Goal: Communication & Community: Answer question/provide support

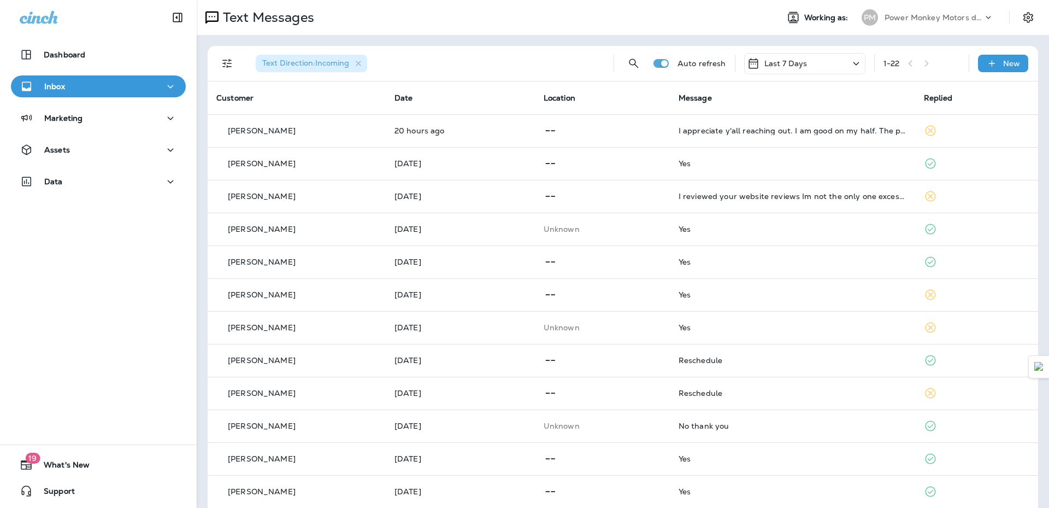
click at [68, 86] on div "Inbox" at bounding box center [98, 87] width 157 height 14
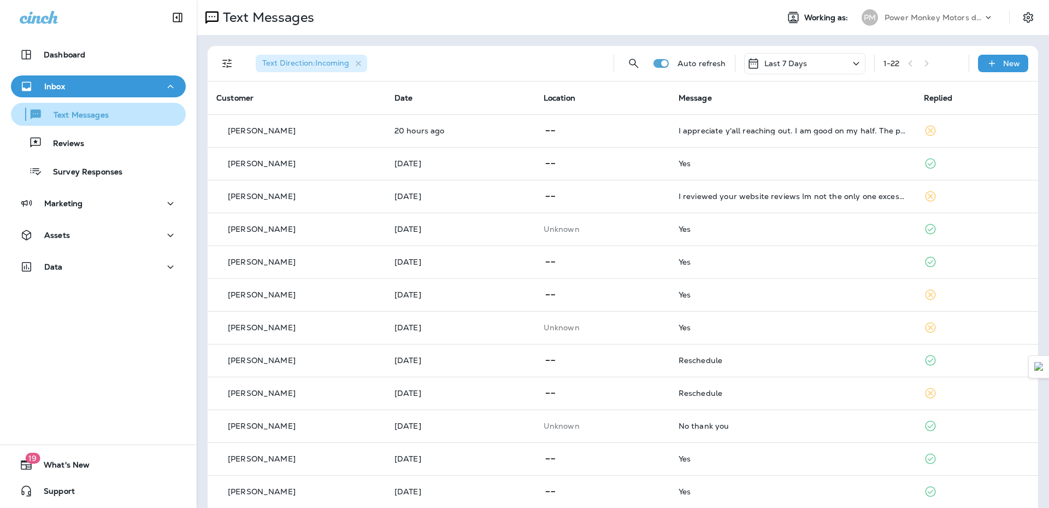
click at [68, 113] on p "Text Messages" at bounding box center [76, 115] width 66 height 10
click at [85, 119] on p "Text Messages" at bounding box center [76, 115] width 66 height 10
click at [87, 91] on div "Inbox" at bounding box center [98, 87] width 157 height 14
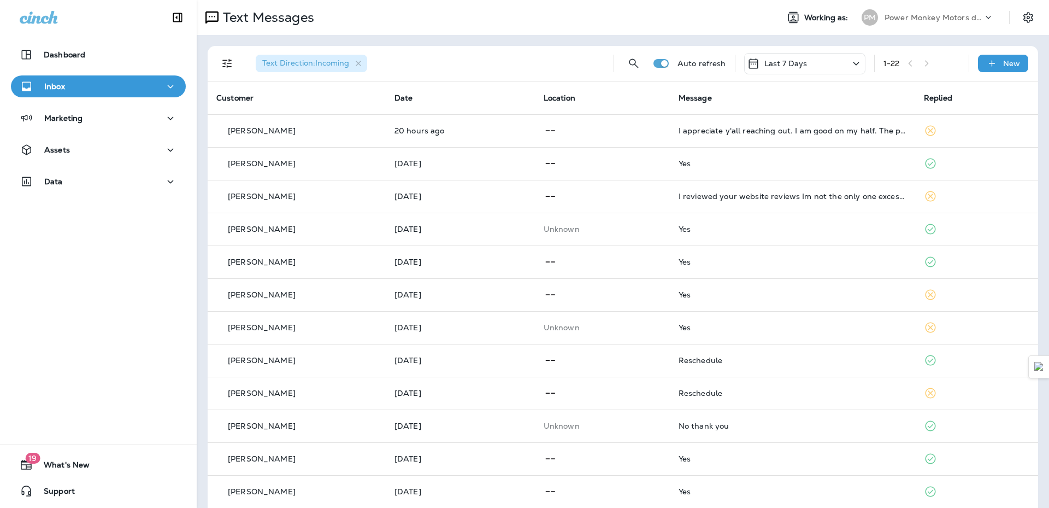
click at [87, 91] on div "Inbox" at bounding box center [98, 87] width 157 height 14
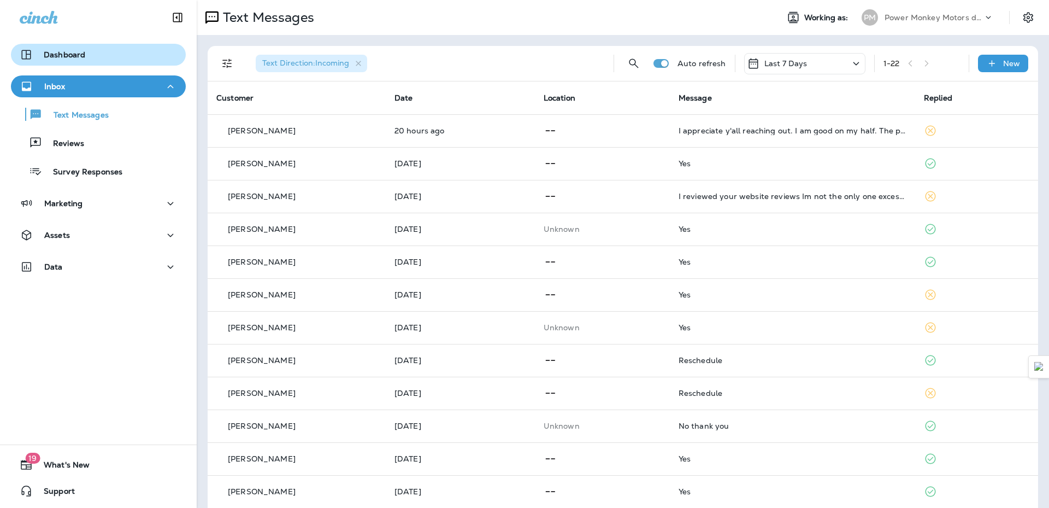
click at [68, 50] on p "Dashboard" at bounding box center [65, 54] width 42 height 9
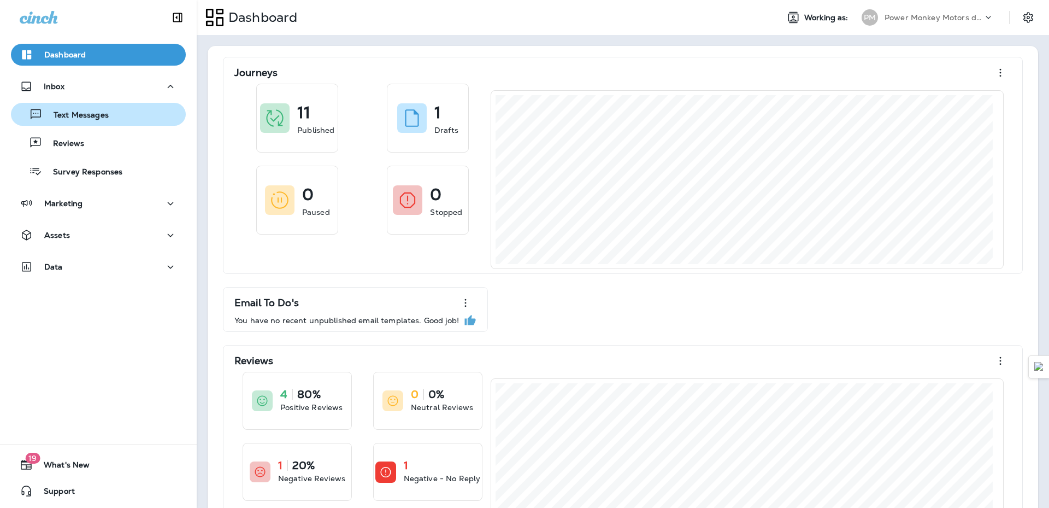
click at [73, 112] on p "Text Messages" at bounding box center [76, 115] width 66 height 10
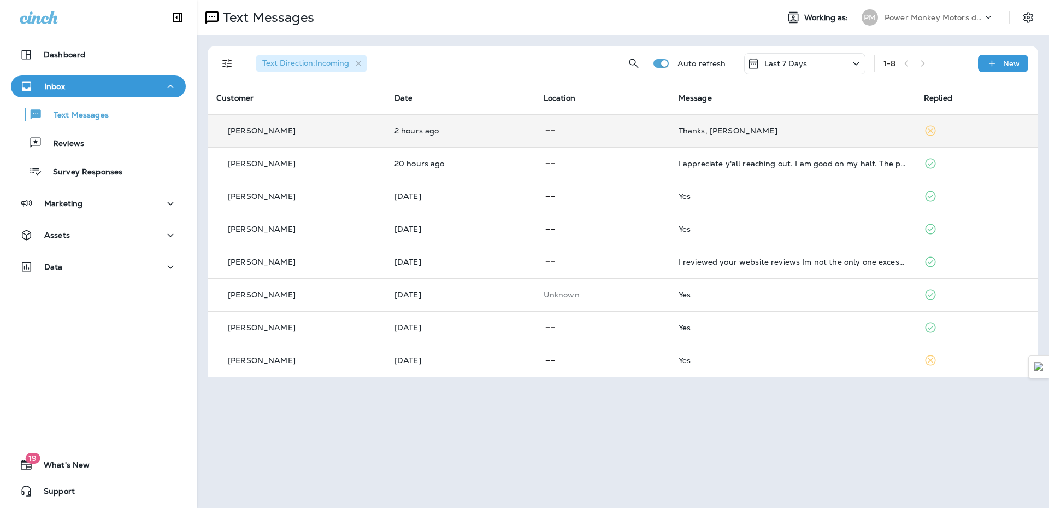
click at [760, 131] on div "Thanks, [PERSON_NAME]" at bounding box center [793, 130] width 228 height 9
